Goal: Book appointment/travel/reservation

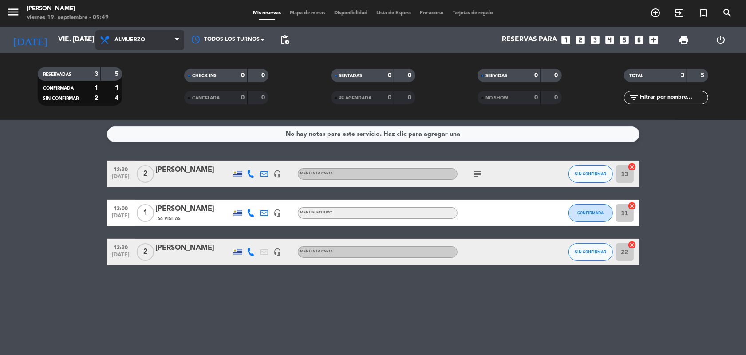
click at [176, 40] on icon at bounding box center [177, 39] width 4 height 7
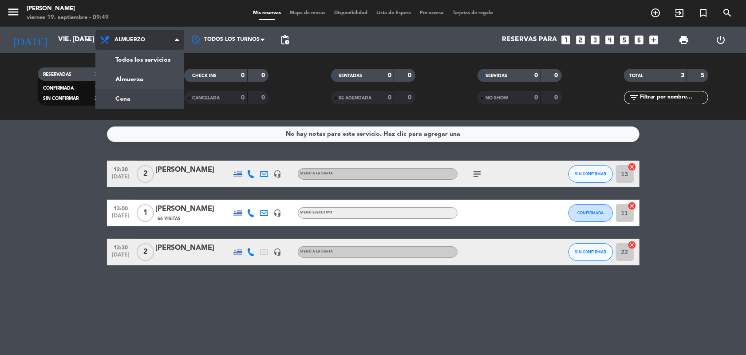
click at [134, 100] on div "menu [PERSON_NAME] 19. septiembre - 09:49 Mis reservas Mapa de mesas Disponibil…" at bounding box center [373, 60] width 746 height 120
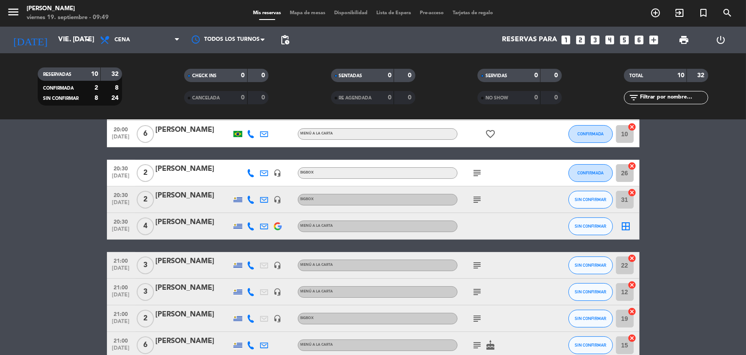
scroll to position [111, 0]
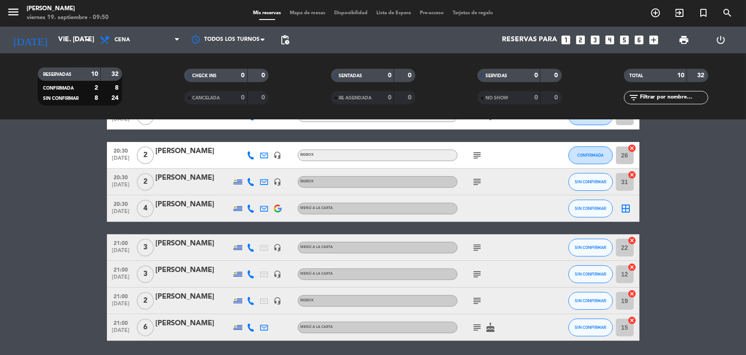
click at [477, 299] on icon "subject" at bounding box center [477, 301] width 11 height 11
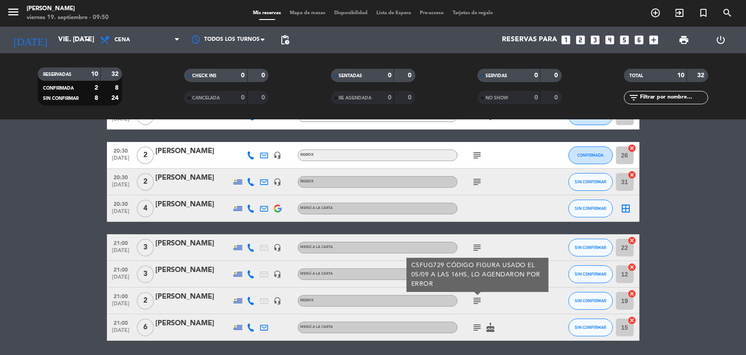
click at [477, 299] on icon "subject" at bounding box center [477, 301] width 11 height 11
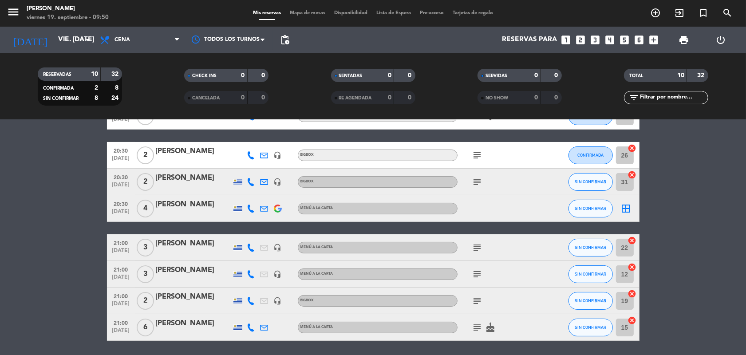
click at [169, 297] on div "[PERSON_NAME]" at bounding box center [193, 297] width 75 height 12
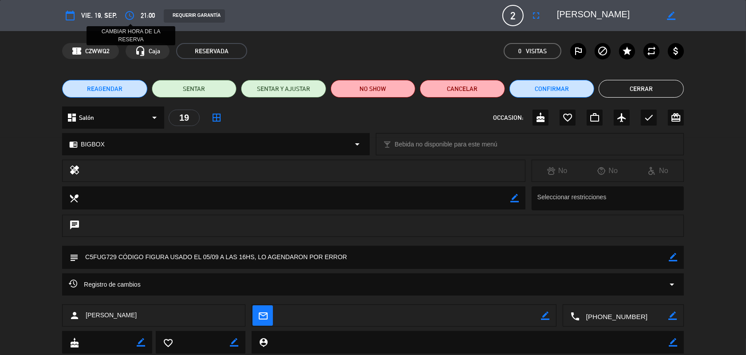
click at [124, 16] on icon "access_time" at bounding box center [129, 15] width 11 height 11
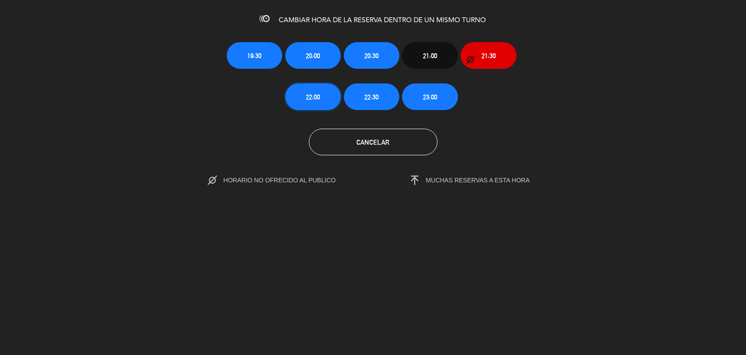
click at [309, 100] on span "22:00" at bounding box center [313, 97] width 14 height 10
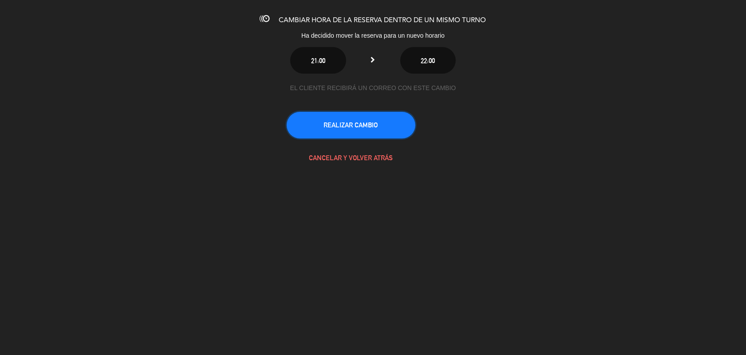
click at [322, 127] on button "REALIZAR CAMBIO" at bounding box center [351, 125] width 129 height 27
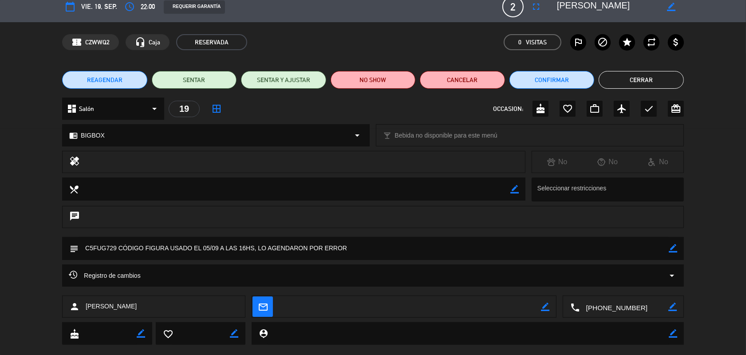
scroll to position [0, 0]
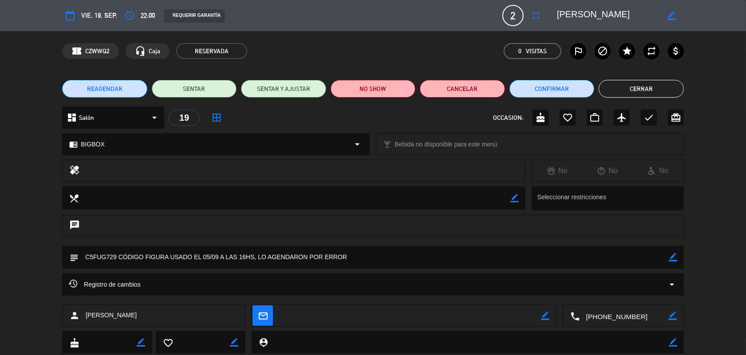
click at [647, 91] on button "Cerrar" at bounding box center [641, 89] width 85 height 18
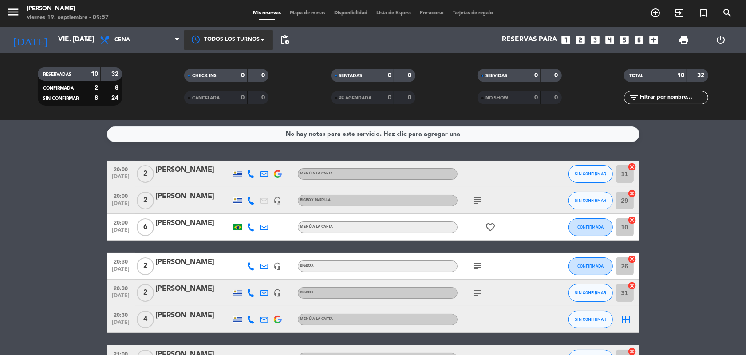
click at [184, 37] on div at bounding box center [228, 40] width 89 height 20
click at [180, 38] on span at bounding box center [179, 40] width 9 height 8
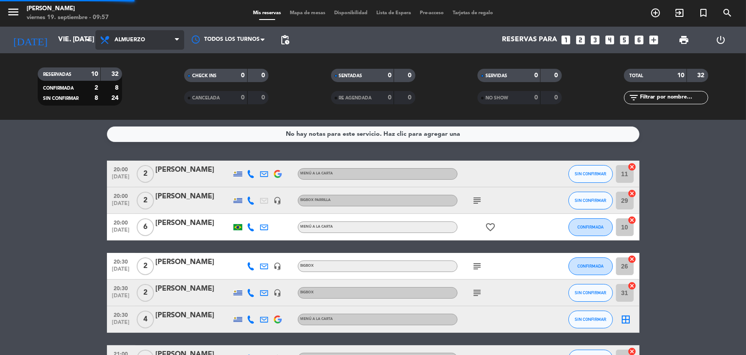
click at [130, 77] on div "menu [PERSON_NAME] 19. septiembre - 09:57 Mis reservas Mapa de mesas Disponibil…" at bounding box center [373, 60] width 746 height 120
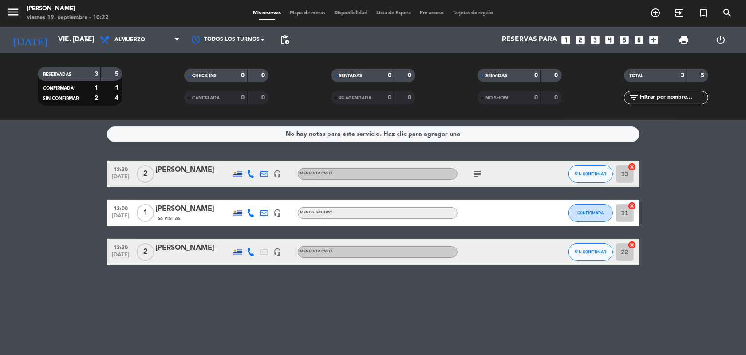
click at [580, 37] on icon "looks_two" at bounding box center [581, 40] width 12 height 12
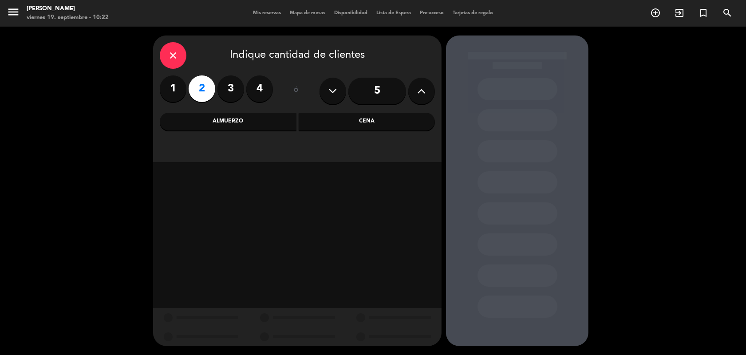
click at [262, 120] on div "Almuerzo" at bounding box center [228, 122] width 137 height 18
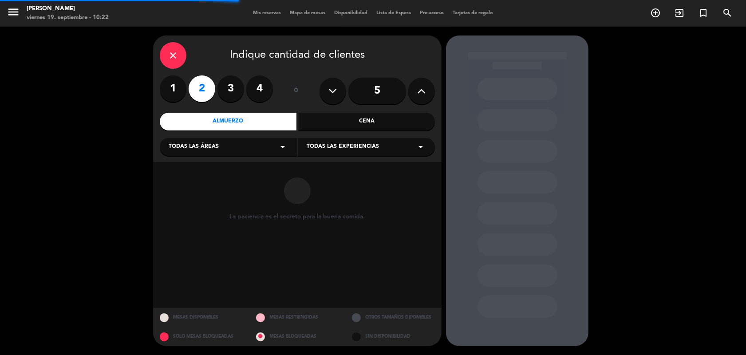
click at [288, 142] on icon "arrow_drop_down" at bounding box center [282, 147] width 11 height 11
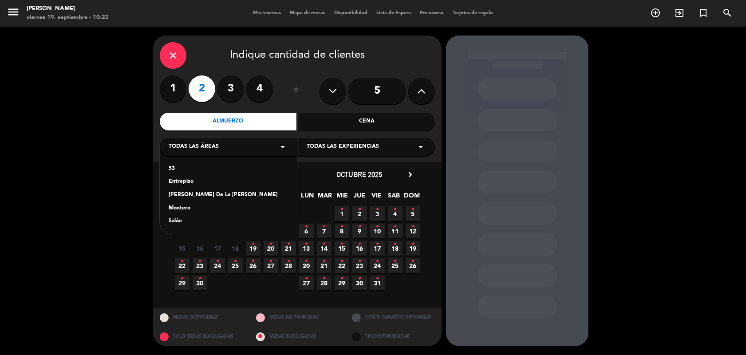
click at [171, 219] on div "Salón" at bounding box center [228, 221] width 119 height 9
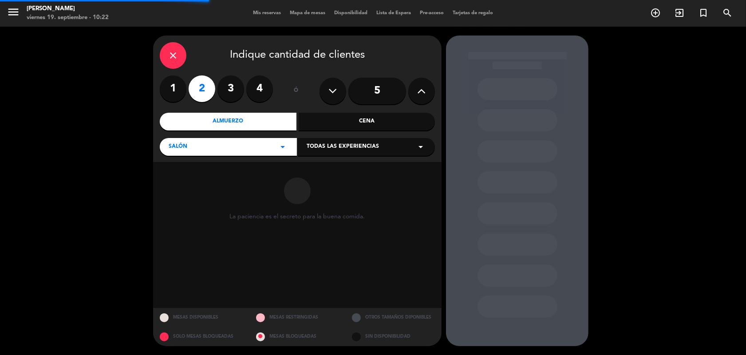
click at [425, 143] on icon "arrow_drop_down" at bounding box center [420, 147] width 11 height 11
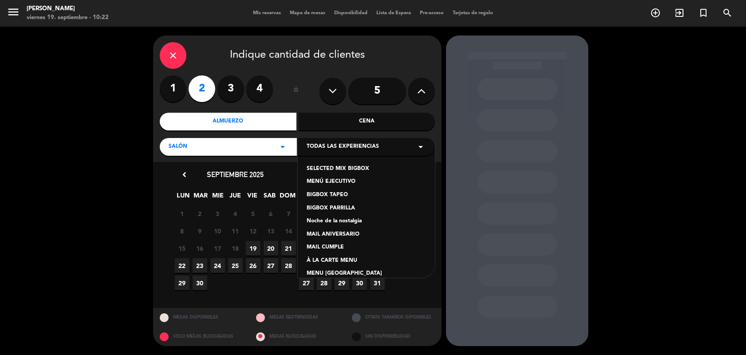
click at [331, 260] on div "À LA CARTE MENU" at bounding box center [366, 260] width 119 height 9
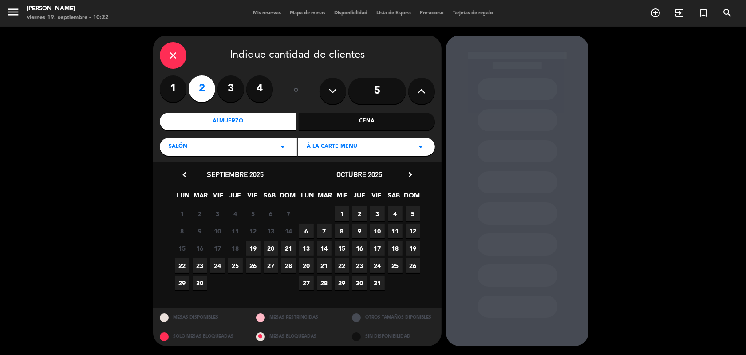
click at [251, 247] on span "19" at bounding box center [253, 248] width 15 height 15
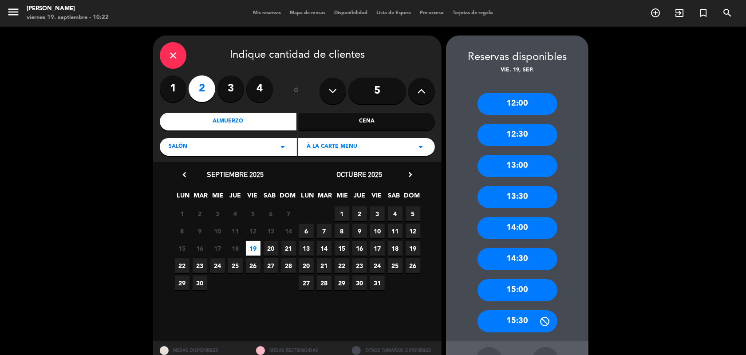
click at [540, 165] on div "13:00" at bounding box center [517, 166] width 80 height 22
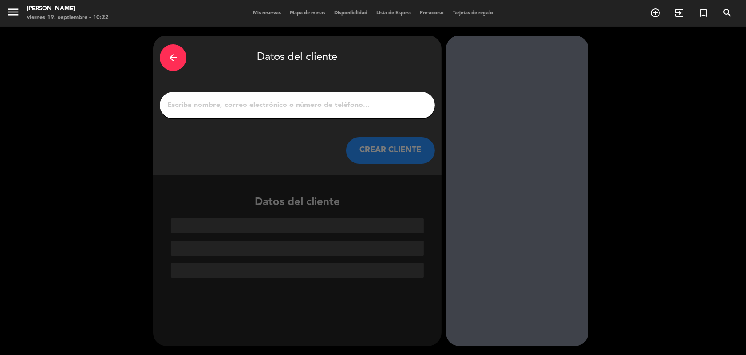
click at [225, 103] on input "1" at bounding box center [297, 105] width 262 height 12
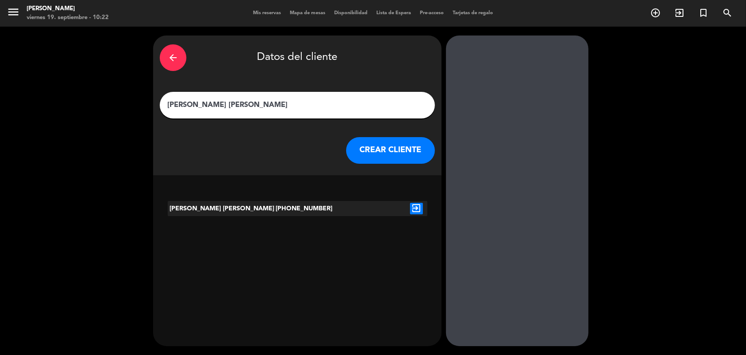
type input "[PERSON_NAME] [PERSON_NAME]"
click at [419, 211] on icon "exit_to_app" at bounding box center [416, 209] width 13 height 12
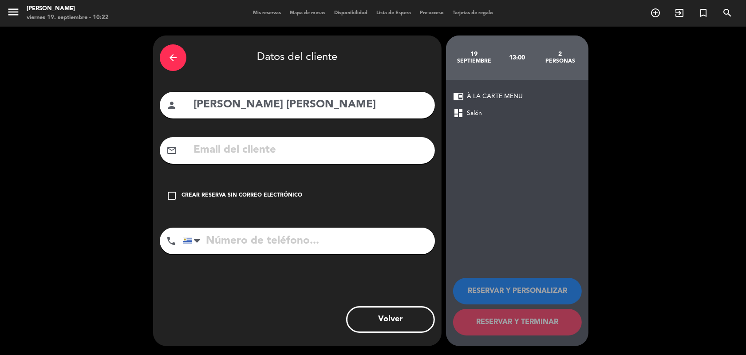
type input "[PHONE_NUMBER]"
click at [172, 196] on icon "check_box_outline_blank" at bounding box center [171, 195] width 11 height 11
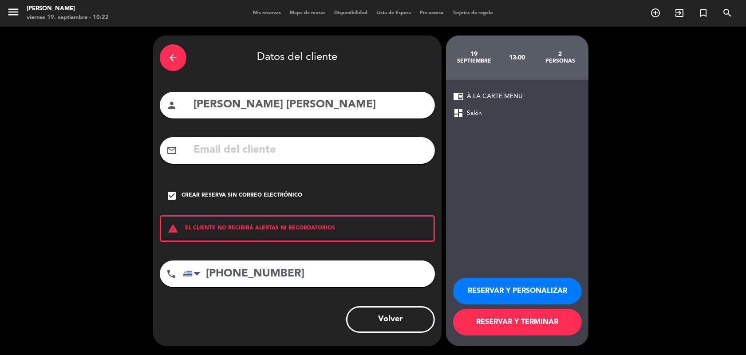
click at [485, 294] on button "RESERVAR Y PERSONALIZAR" at bounding box center [517, 291] width 129 height 27
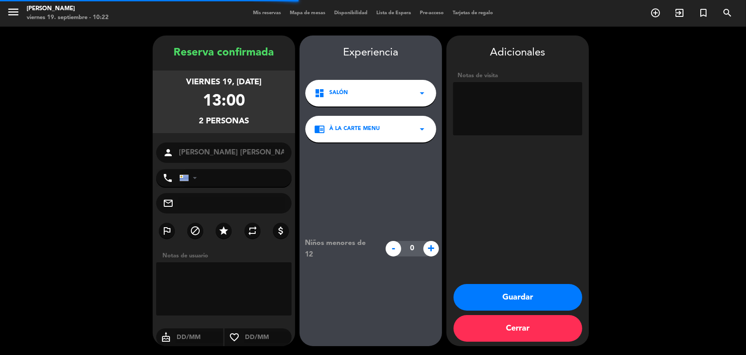
type input "[PHONE_NUMBER]"
click at [536, 296] on button "Guardar" at bounding box center [517, 297] width 129 height 27
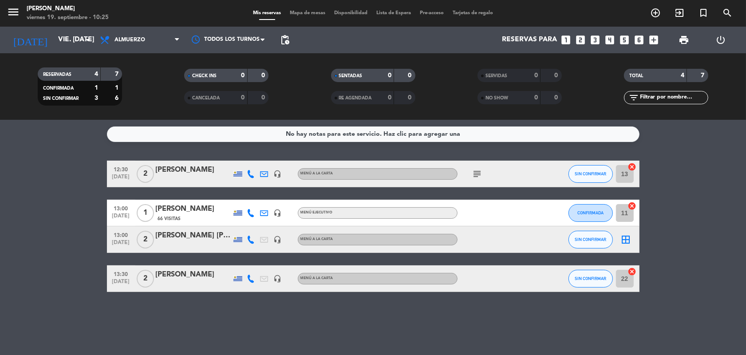
click at [578, 36] on icon "looks_two" at bounding box center [581, 40] width 12 height 12
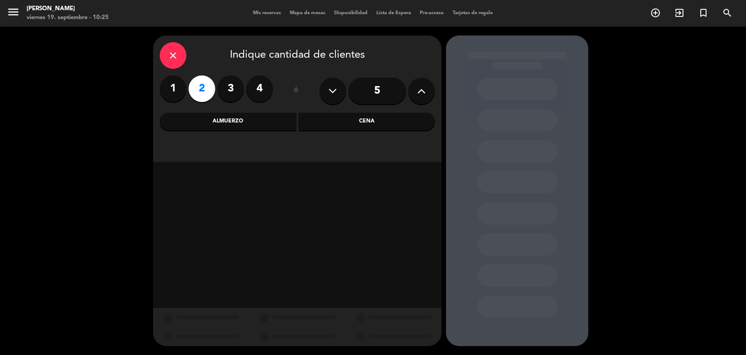
click at [353, 123] on div "Cena" at bounding box center [367, 122] width 137 height 18
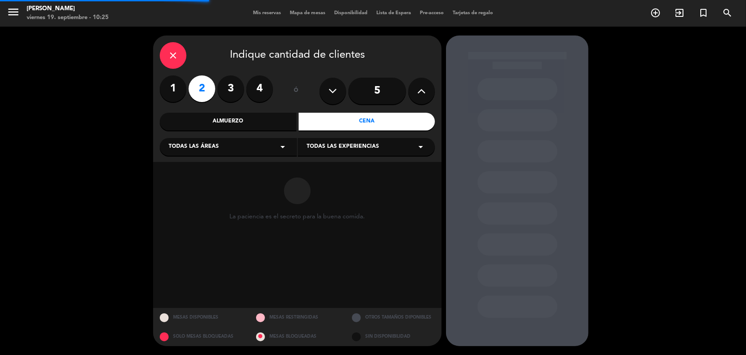
click at [290, 149] on div "Todas las áreas arrow_drop_down" at bounding box center [228, 147] width 137 height 18
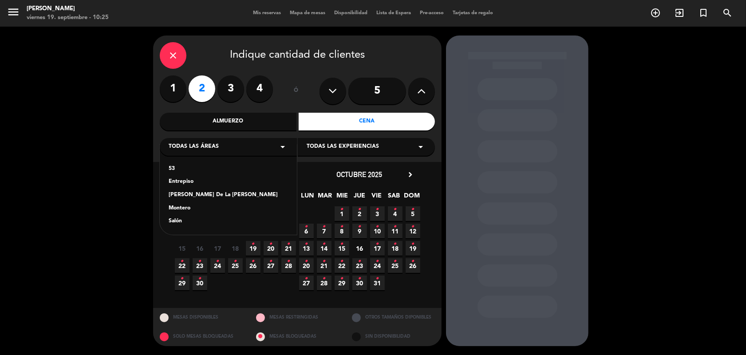
click at [179, 221] on div "Salón" at bounding box center [228, 221] width 119 height 9
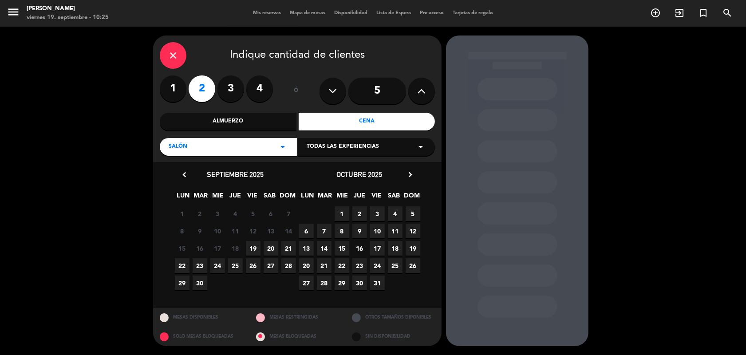
click at [419, 147] on icon "arrow_drop_down" at bounding box center [420, 147] width 11 height 11
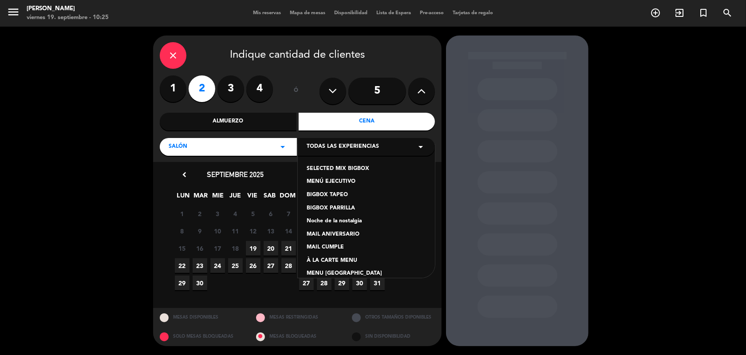
click at [345, 258] on div "À LA CARTE MENU" at bounding box center [366, 260] width 119 height 9
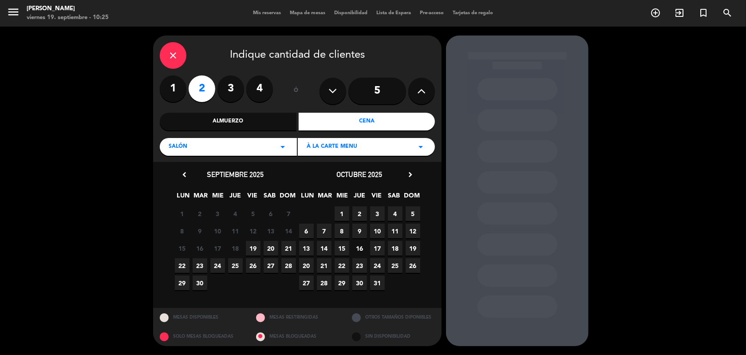
click at [257, 245] on span "19" at bounding box center [253, 248] width 15 height 15
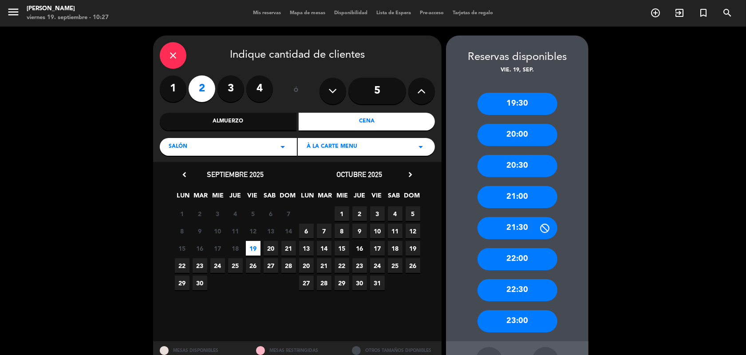
click at [512, 264] on div "22:00" at bounding box center [517, 259] width 80 height 22
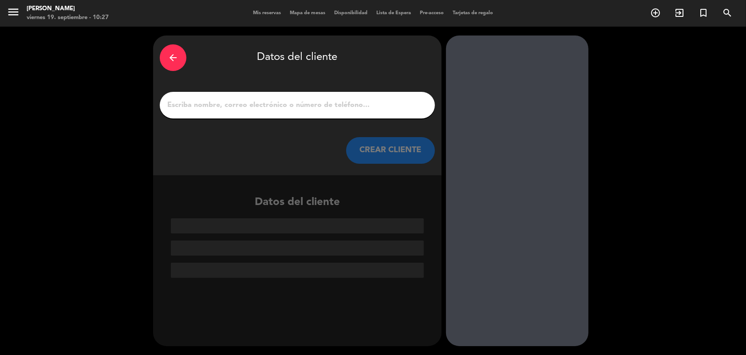
click at [197, 101] on input "1" at bounding box center [297, 105] width 262 height 12
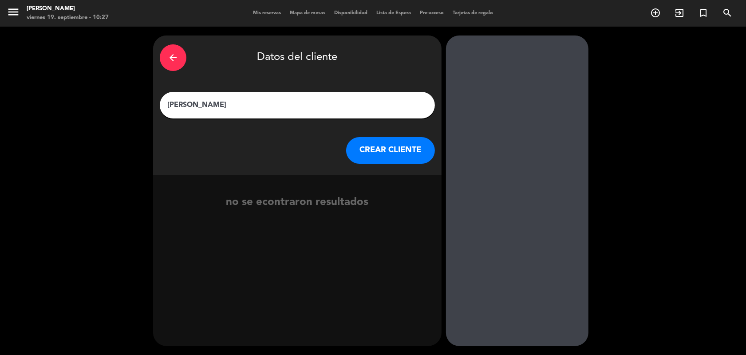
type input "[PERSON_NAME]"
click at [382, 145] on button "CREAR CLIENTE" at bounding box center [390, 150] width 89 height 27
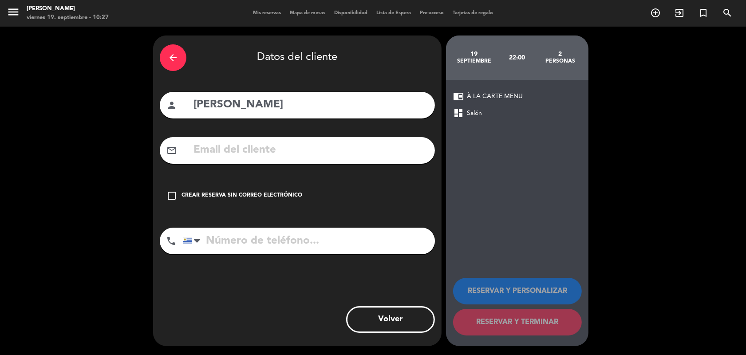
click at [252, 147] on input "text" at bounding box center [311, 150] width 236 height 18
paste input "[EMAIL_ADDRESS][DOMAIN_NAME]"
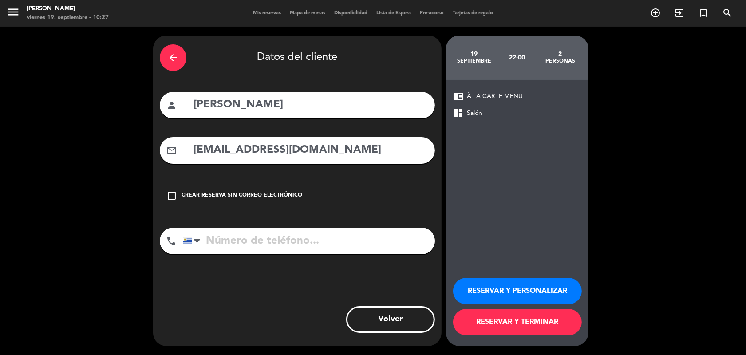
type input "[EMAIL_ADDRESS][DOMAIN_NAME]"
click at [220, 245] on input "tel" at bounding box center [309, 241] width 252 height 27
paste input "[PHONE_NUMBER]"
type input "[PHONE_NUMBER]"
click at [482, 289] on button "RESERVAR Y PERSONALIZAR" at bounding box center [517, 291] width 129 height 27
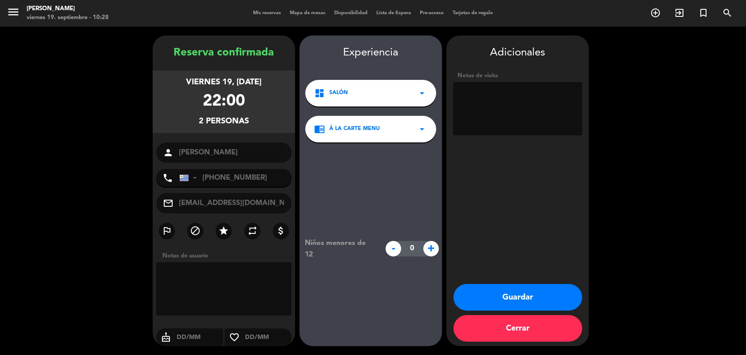
click at [498, 307] on button "Guardar" at bounding box center [517, 297] width 129 height 27
